Goal: Use online tool/utility

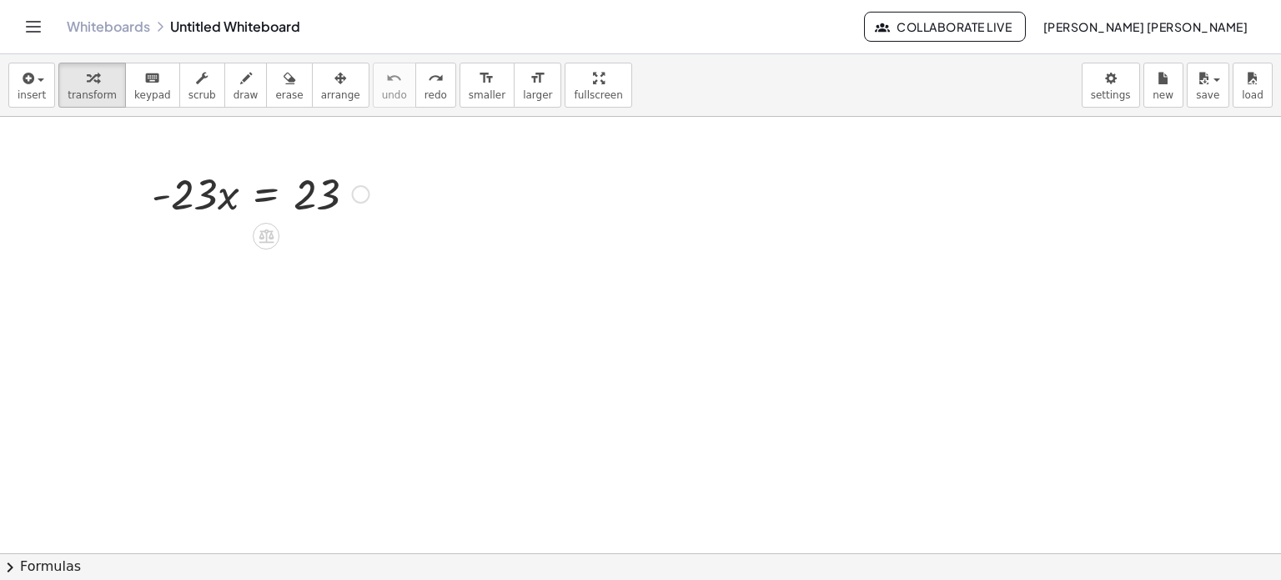
click at [219, 193] on div at bounding box center [260, 192] width 234 height 57
click at [221, 193] on div at bounding box center [260, 192] width 234 height 57
drag, startPoint x: 185, startPoint y: 199, endPoint x: 321, endPoint y: 253, distance: 146.0
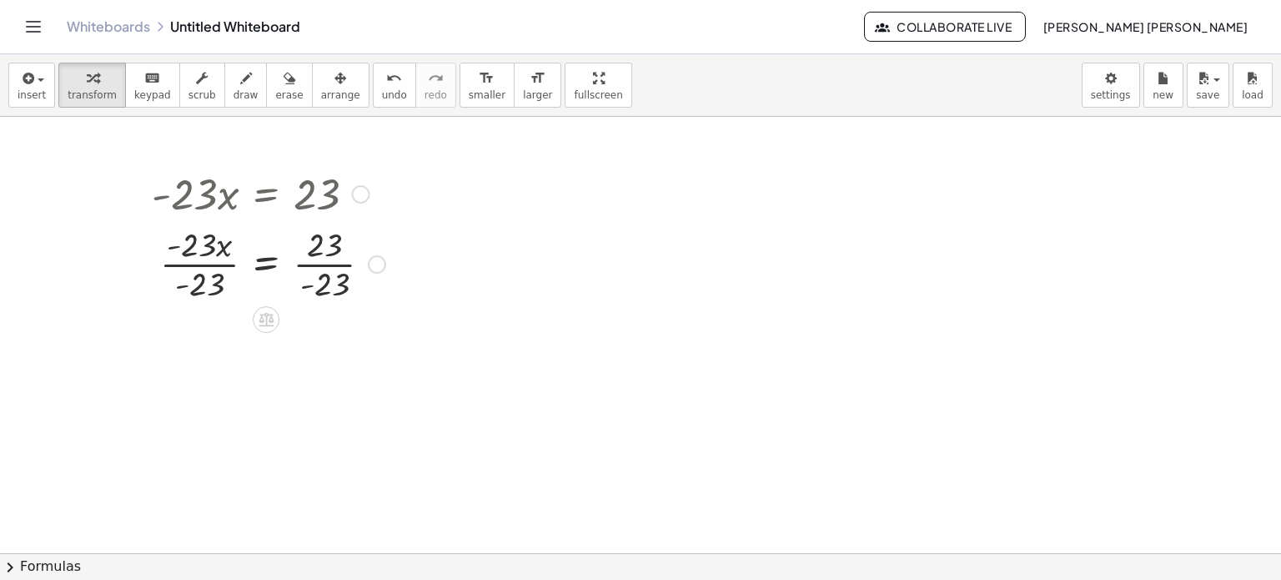
click at [185, 250] on div at bounding box center [268, 262] width 250 height 83
click at [271, 323] on icon at bounding box center [266, 320] width 15 height 14
click at [235, 318] on span "−" at bounding box center [233, 320] width 10 height 24
click at [270, 319] on icon at bounding box center [266, 320] width 15 height 14
click at [309, 313] on div "÷" at bounding box center [299, 319] width 27 height 27
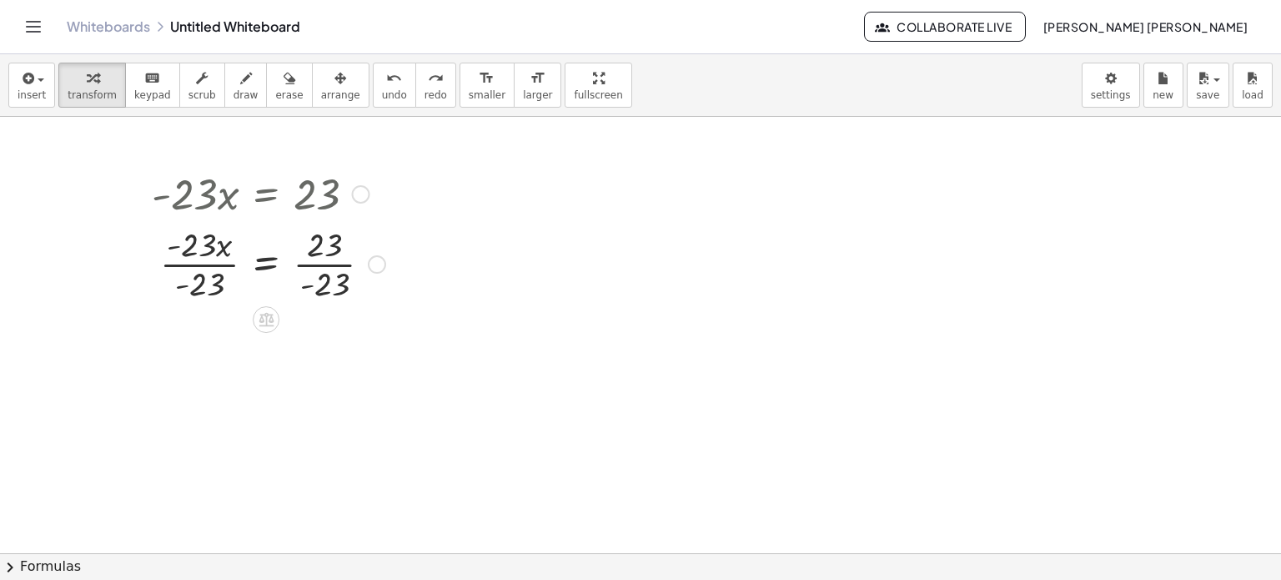
click at [370, 266] on div at bounding box center [377, 264] width 18 height 18
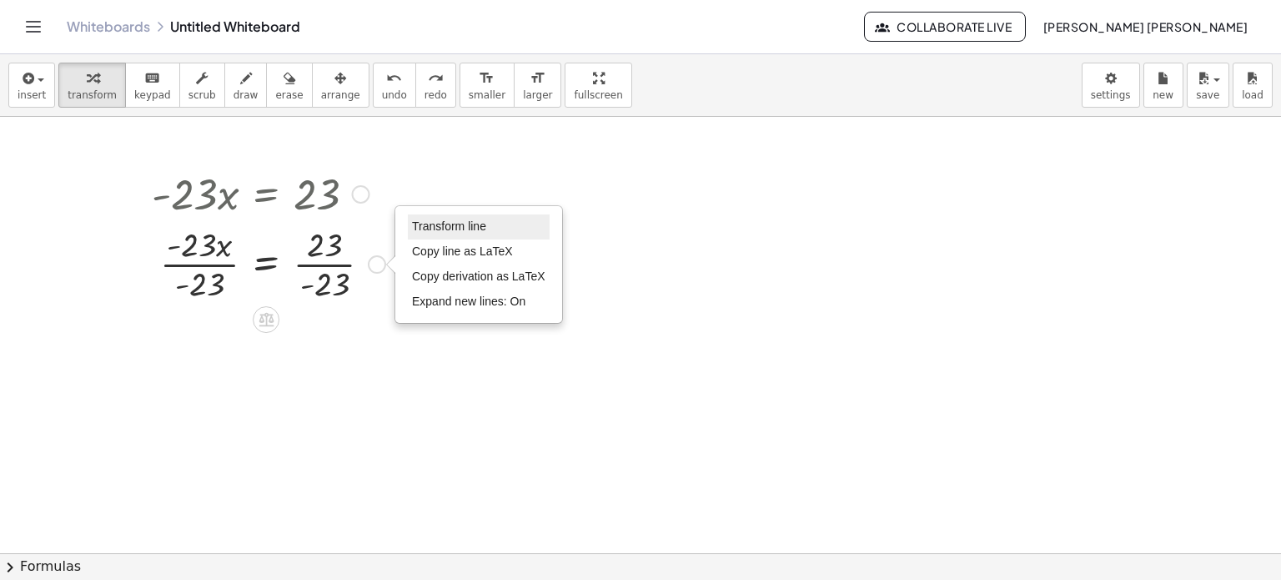
click at [452, 224] on span "Transform line" at bounding box center [449, 225] width 74 height 13
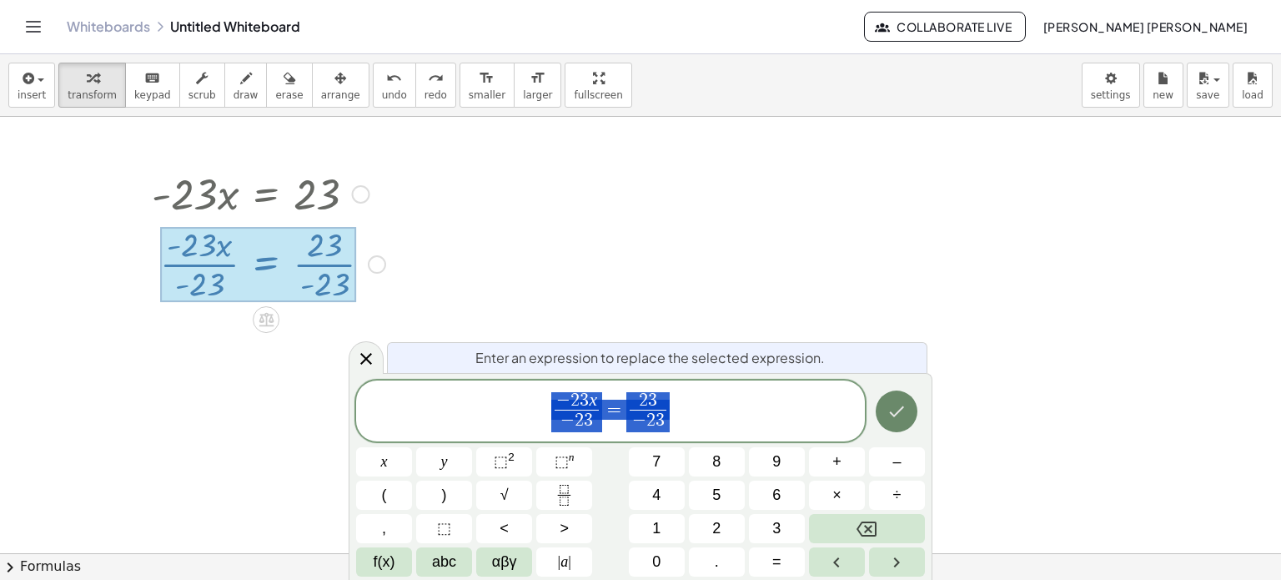
click at [897, 410] on icon "Done" at bounding box center [897, 411] width 20 height 20
